Goal: Task Accomplishment & Management: Complete application form

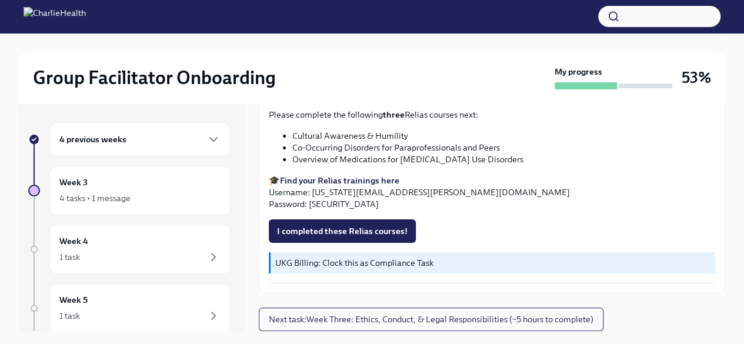
scroll to position [1322, 0]
click at [378, 66] on button "I confirm I have completed ALL my Docebo courses!" at bounding box center [377, 54] width 217 height 24
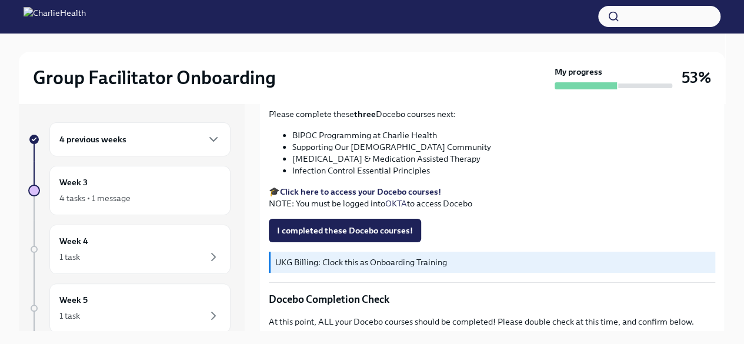
scroll to position [437, 0]
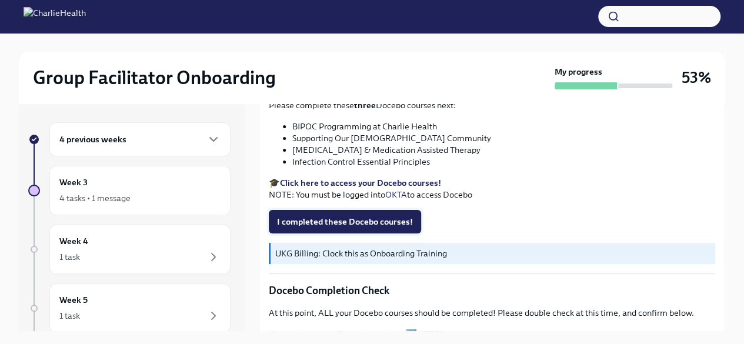
click at [351, 216] on span "I completed these Docebo courses!" at bounding box center [345, 222] width 136 height 12
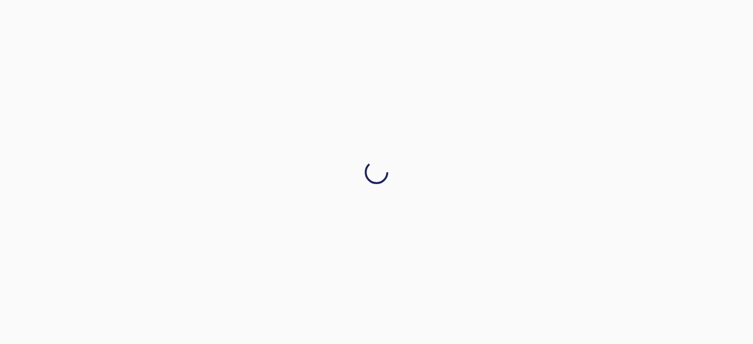
click at [719, 201] on div at bounding box center [376, 172] width 753 height 344
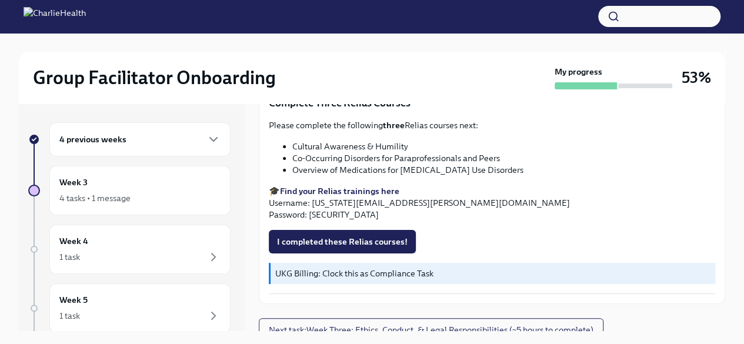
scroll to position [970, 0]
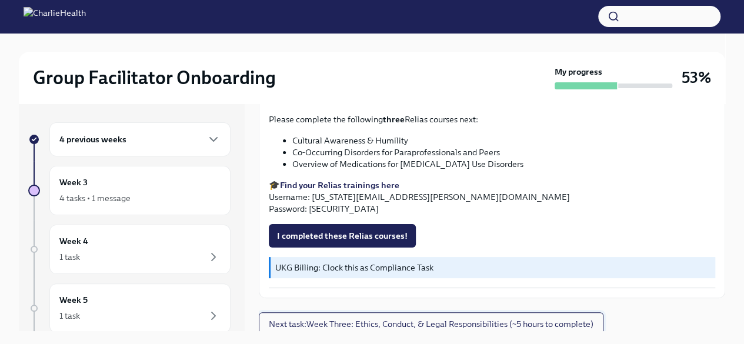
click at [480, 322] on span "Next task : Week Three: Ethics, Conduct, & Legal Responsibilities (~5 hours to …" at bounding box center [431, 324] width 325 height 12
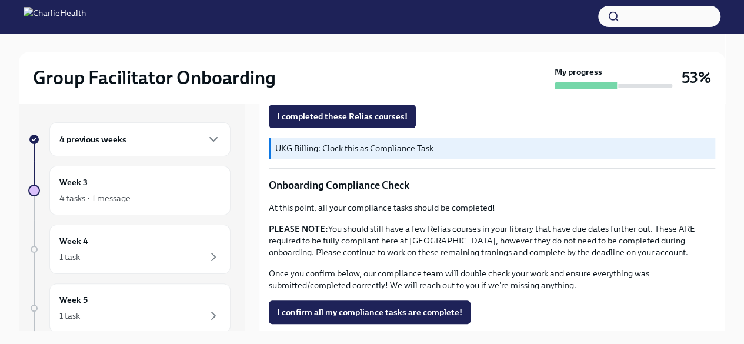
scroll to position [730, 0]
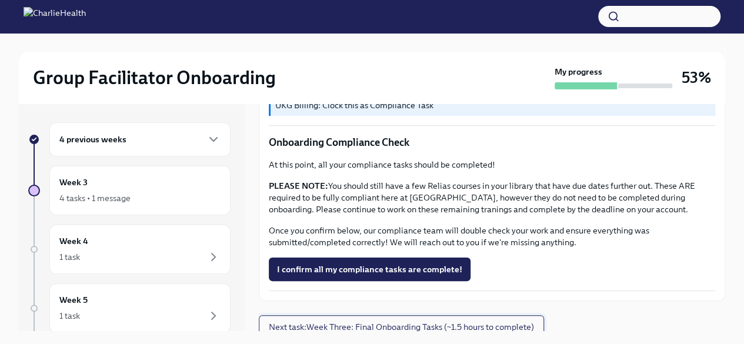
click at [445, 324] on span "Next task : Week Three: Final Onboarding Tasks (~1.5 hours to complete)" at bounding box center [401, 327] width 265 height 12
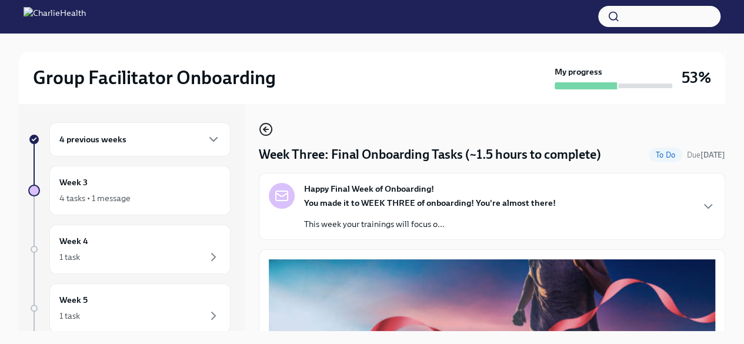
click at [270, 128] on icon "button" at bounding box center [266, 129] width 14 height 14
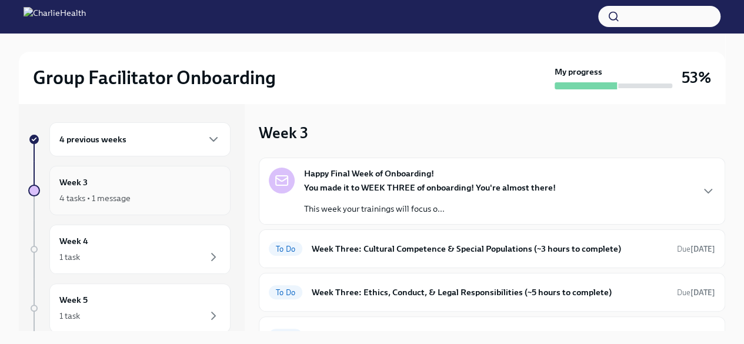
click at [164, 191] on div "4 tasks • 1 message" at bounding box center [139, 198] width 161 height 14
click at [498, 245] on h6 "Week Three: Cultural Competence & Special Populations (~3 hours to complete)" at bounding box center [490, 248] width 356 height 13
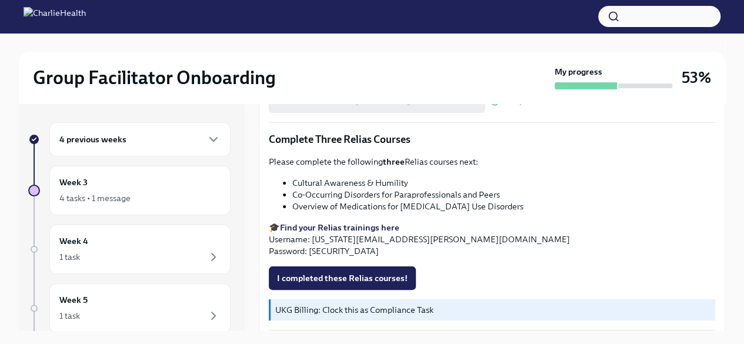
scroll to position [970, 0]
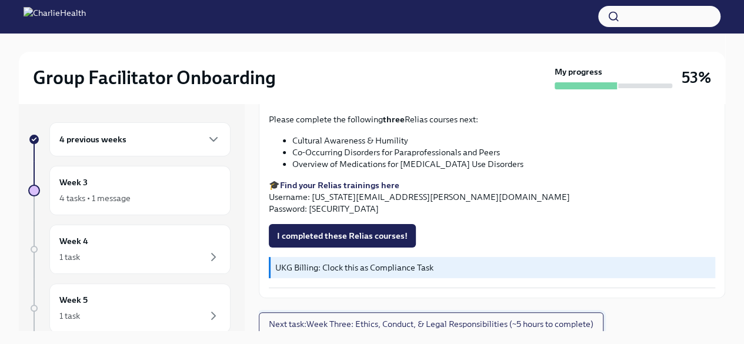
click at [508, 321] on span "Next task : Week Three: Ethics, Conduct, & Legal Responsibilities (~5 hours to …" at bounding box center [431, 324] width 325 height 12
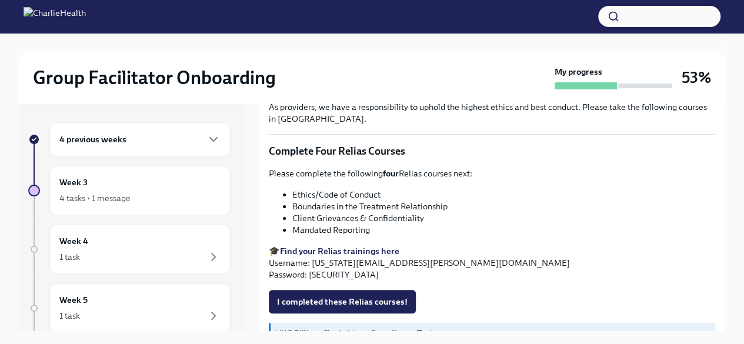
scroll to position [520, 0]
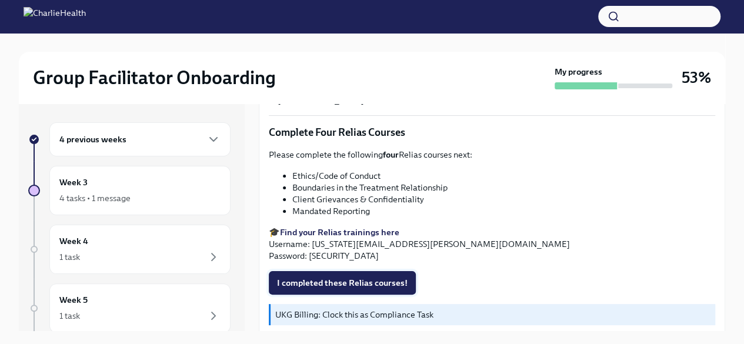
click at [351, 277] on span "I completed these Relias courses!" at bounding box center [342, 283] width 131 height 12
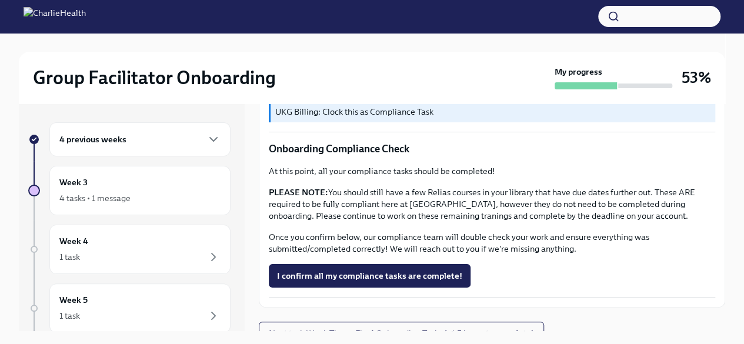
scroll to position [730, 0]
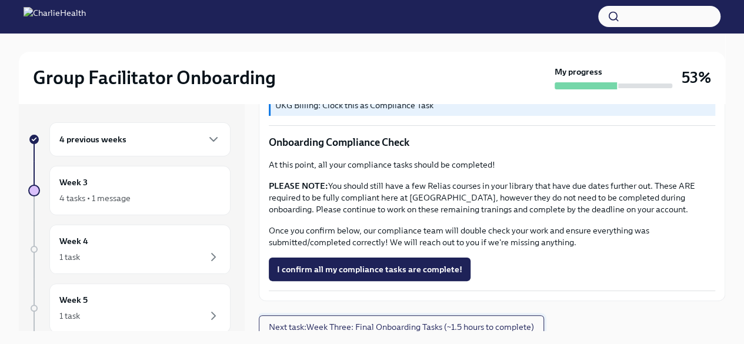
click at [470, 321] on span "Next task : Week Three: Final Onboarding Tasks (~1.5 hours to complete)" at bounding box center [401, 327] width 265 height 12
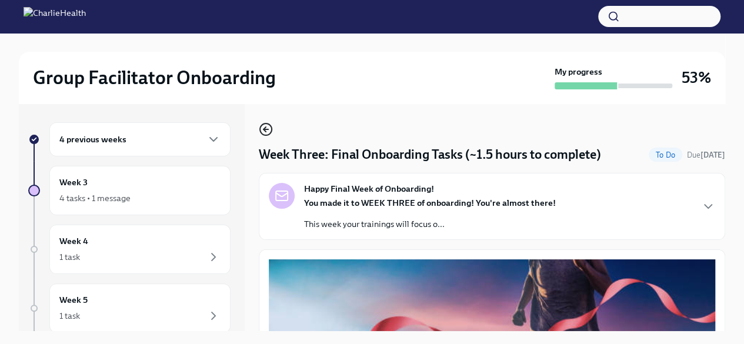
click at [266, 129] on icon "button" at bounding box center [266, 129] width 5 height 0
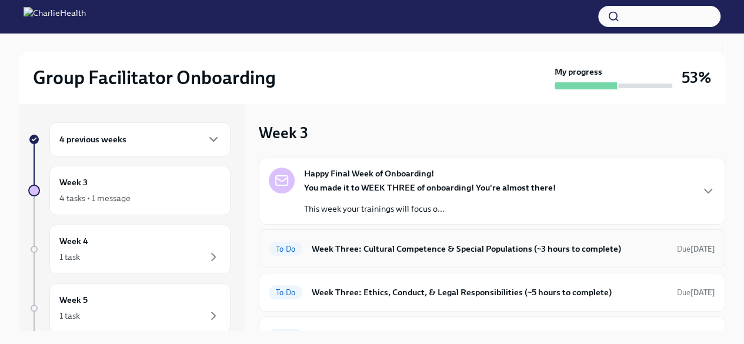
click at [442, 250] on h6 "Week Three: Cultural Competence & Special Populations (~3 hours to complete)" at bounding box center [490, 248] width 356 height 13
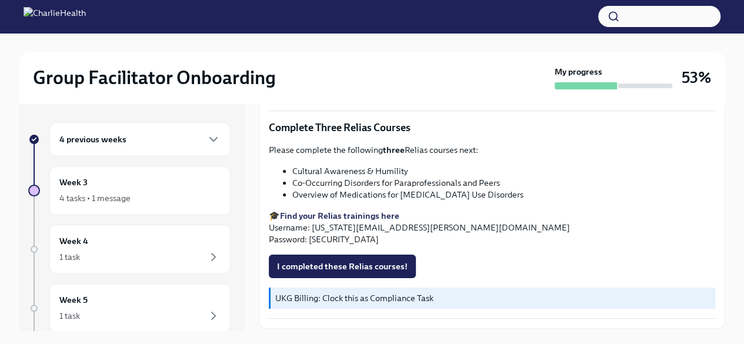
scroll to position [970, 0]
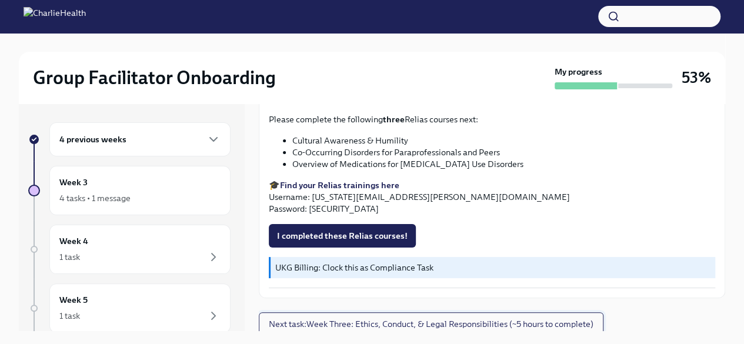
click at [564, 319] on span "Next task : Week Three: Ethics, Conduct, & Legal Responsibilities (~5 hours to …" at bounding box center [431, 324] width 325 height 12
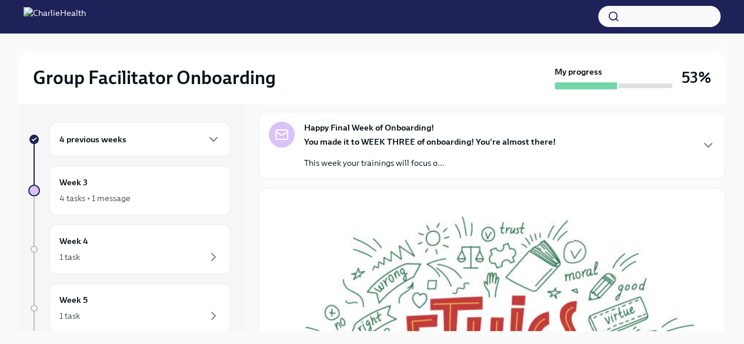
scroll to position [22, 0]
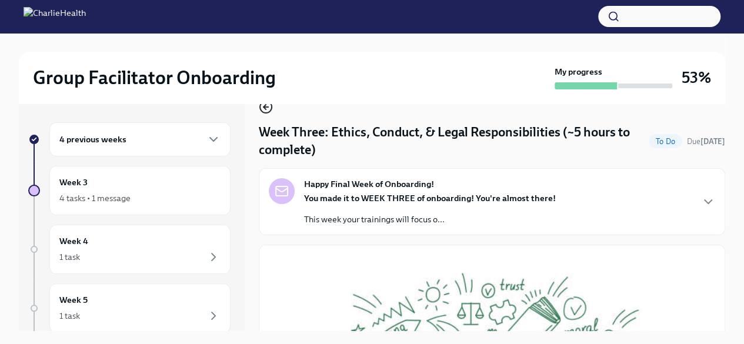
click at [267, 107] on icon "button" at bounding box center [266, 107] width 5 height 0
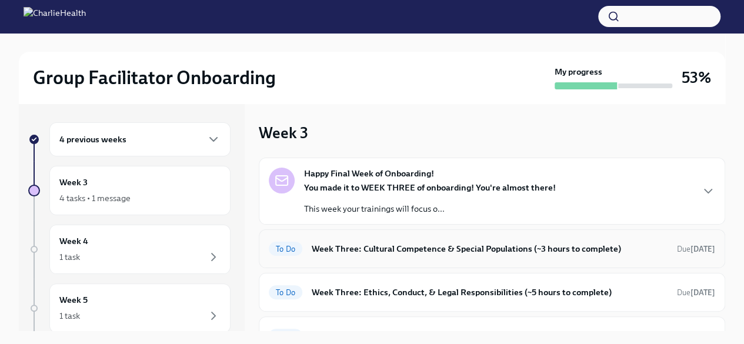
click at [509, 247] on h6 "Week Three: Cultural Competence & Special Populations (~3 hours to complete)" at bounding box center [490, 248] width 356 height 13
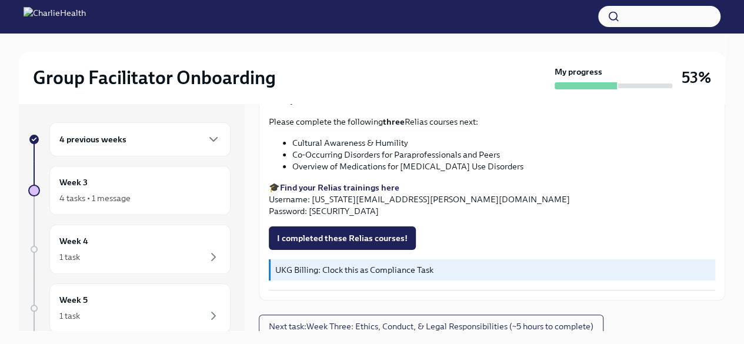
scroll to position [970, 0]
